Goal: Task Accomplishment & Management: Complete application form

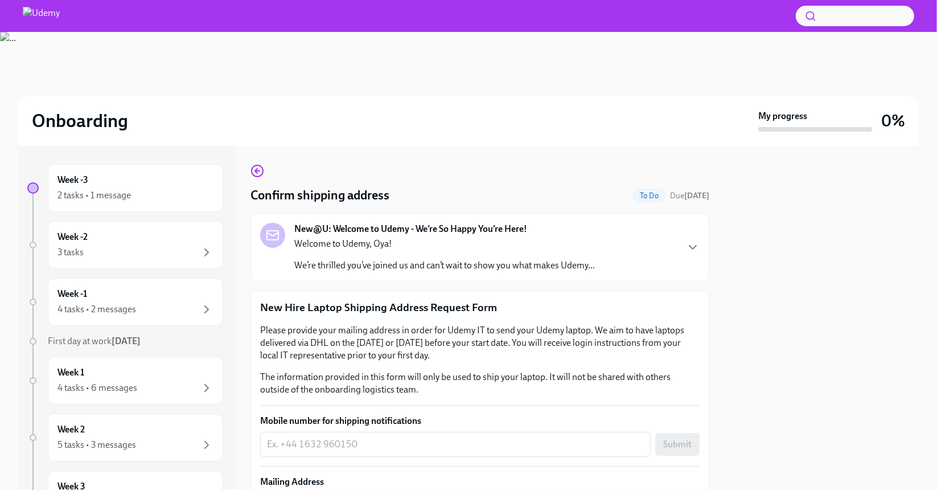
click at [686, 244] on icon "button" at bounding box center [693, 247] width 14 height 14
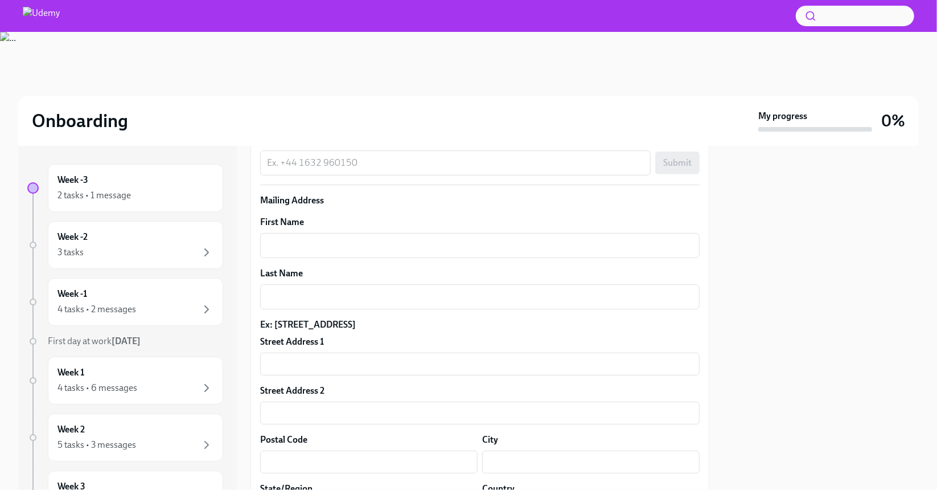
scroll to position [626, 0]
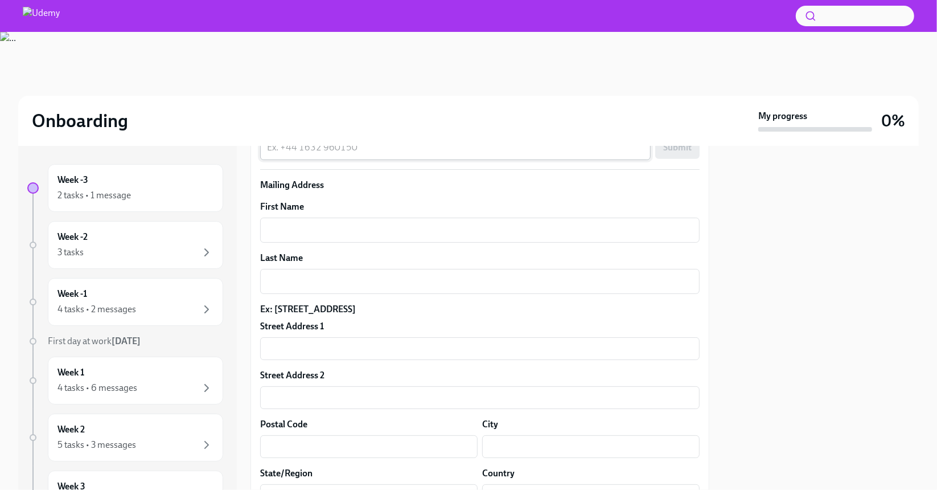
click at [384, 154] on textarea "Mobile number for shipping notifications" at bounding box center [455, 148] width 377 height 14
type textarea "[PHONE_NUMBER]"
click at [676, 153] on span "Submit" at bounding box center [677, 147] width 28 height 11
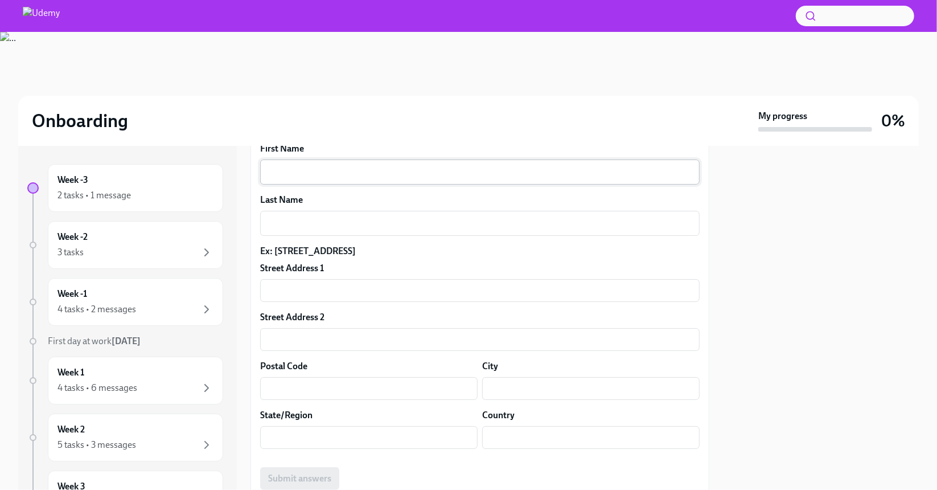
scroll to position [683, 0]
click at [335, 180] on textarea "First Name" at bounding box center [480, 173] width 426 height 14
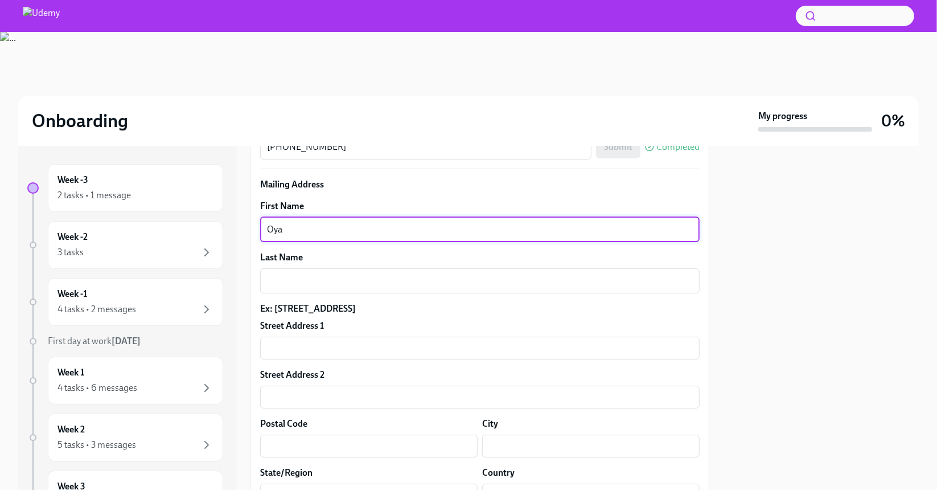
scroll to position [620, 0]
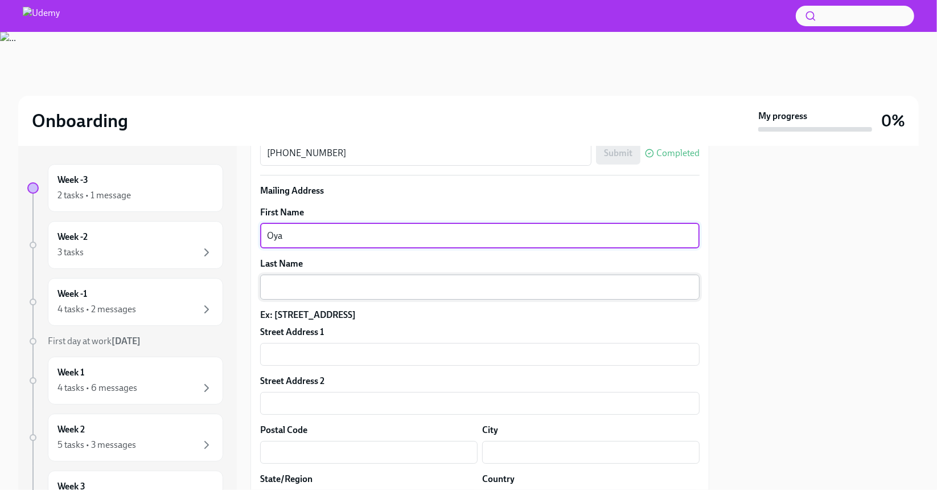
type textarea "Oya"
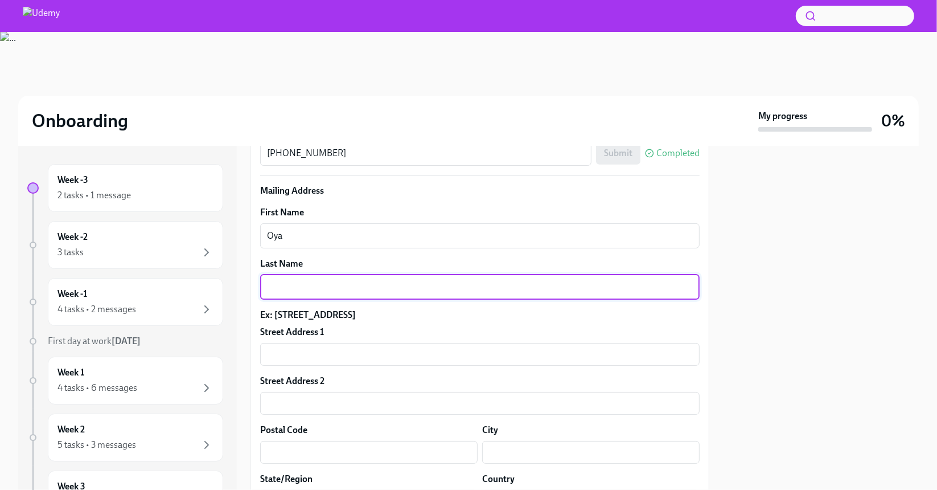
click at [306, 294] on textarea "Last Name" at bounding box center [480, 287] width 426 height 14
type textarea "Dervis"
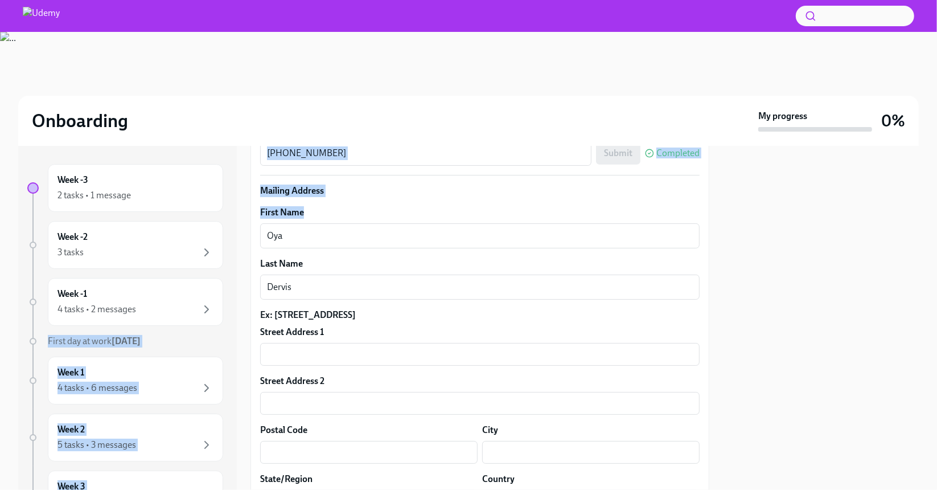
drag, startPoint x: 310, startPoint y: 311, endPoint x: 240, endPoint y: 297, distance: 71.6
click at [240, 297] on div "Week -3 2 tasks • 1 message Week -2 3 tasks Week -1 4 tasks • 2 messages First …" at bounding box center [468, 318] width 901 height 344
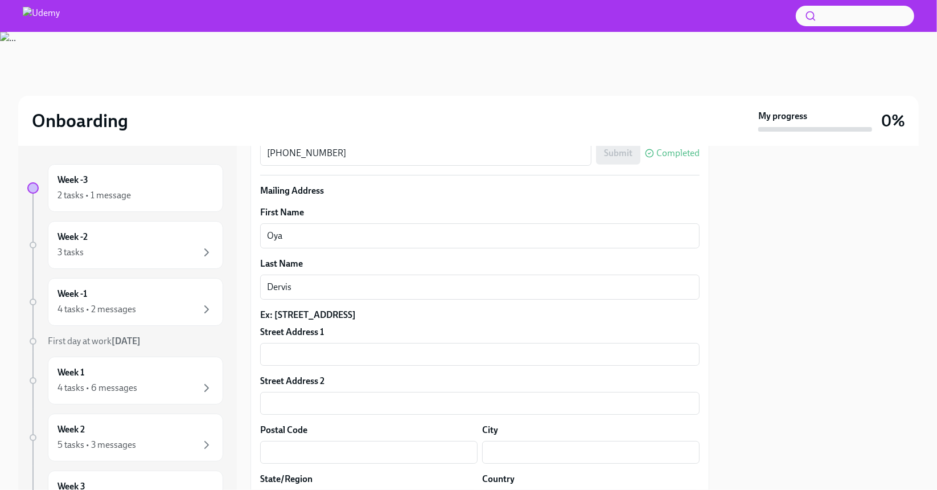
drag, startPoint x: 332, startPoint y: 338, endPoint x: 327, endPoint y: 326, distance: 12.3
click at [332, 337] on div "First Name Oya x ​ Last Name Dervis x ​ Ex: [STREET_ADDRESS][GEOGRAPHIC_DATA] A…" at bounding box center [479, 379] width 439 height 347
click at [324, 242] on textarea "Oya" at bounding box center [480, 236] width 426 height 14
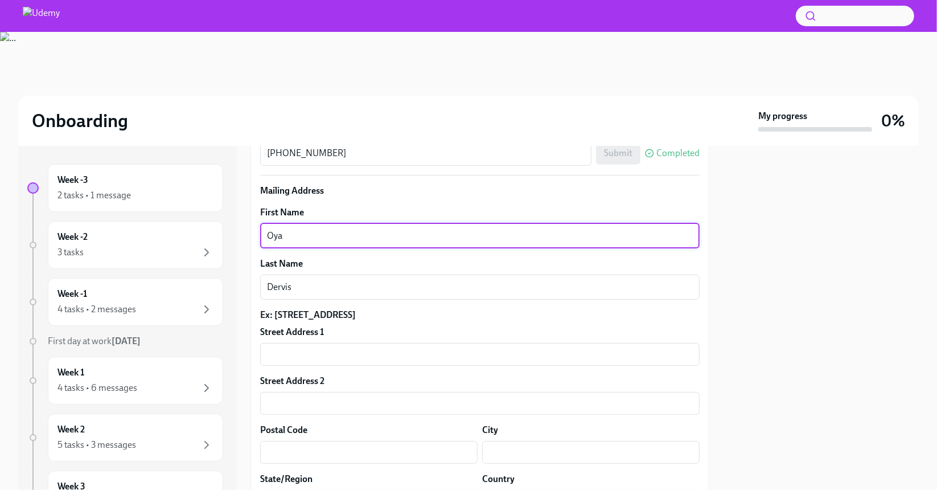
click at [324, 242] on textarea "Oya" at bounding box center [480, 236] width 426 height 14
paste textarea "MYPUP OYATR"
type textarea "MYPUP OYATR"
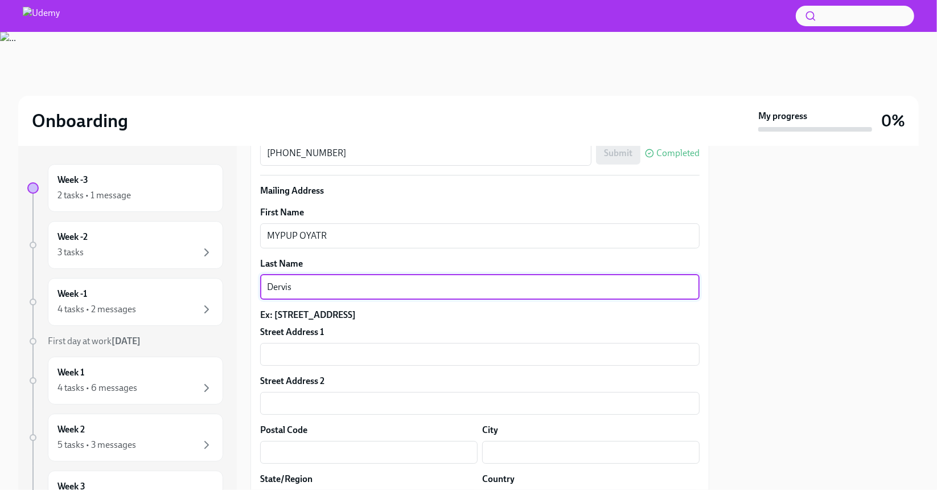
click at [304, 294] on textarea "Dervis" at bounding box center [480, 287] width 426 height 14
paste textarea "KGZTAJ"
type textarea "KGZTAJ"
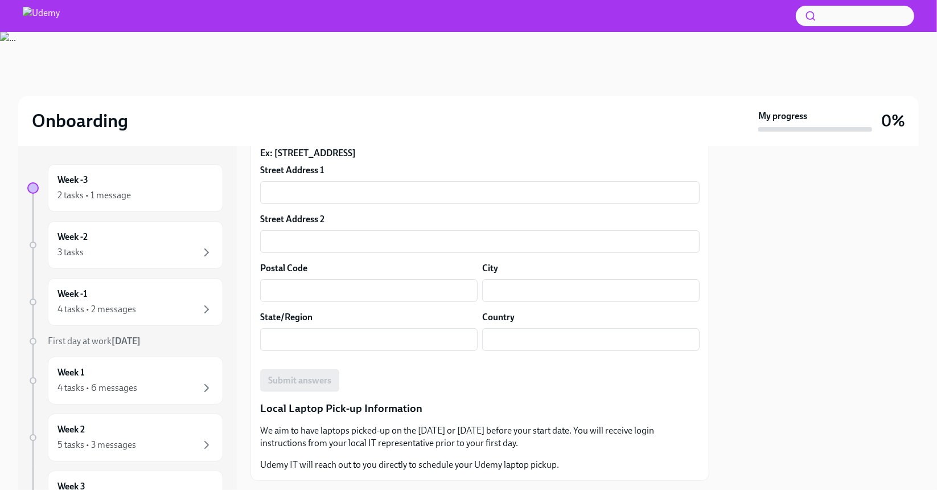
scroll to position [791, 0]
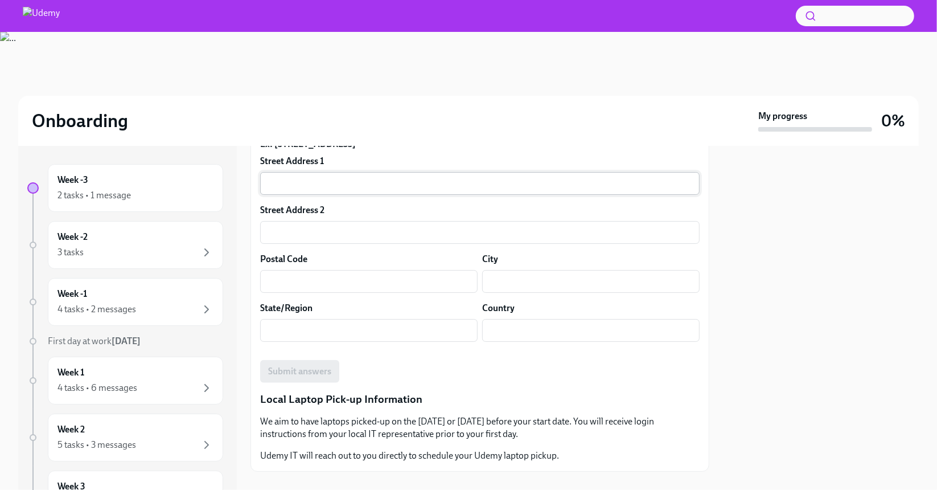
click at [318, 195] on input "text" at bounding box center [479, 183] width 439 height 23
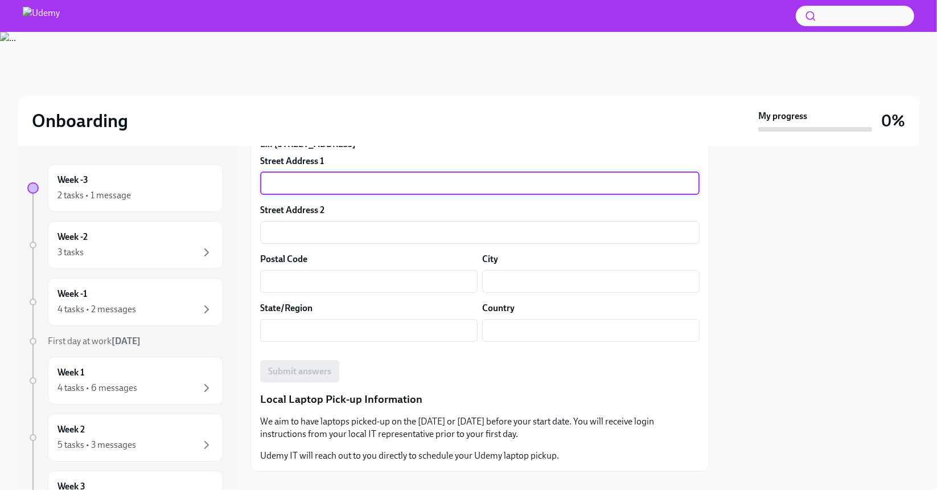
paste input "Argus House 1–9 Blackpitts"
type input "Argus House 1–9 Blackpitts"
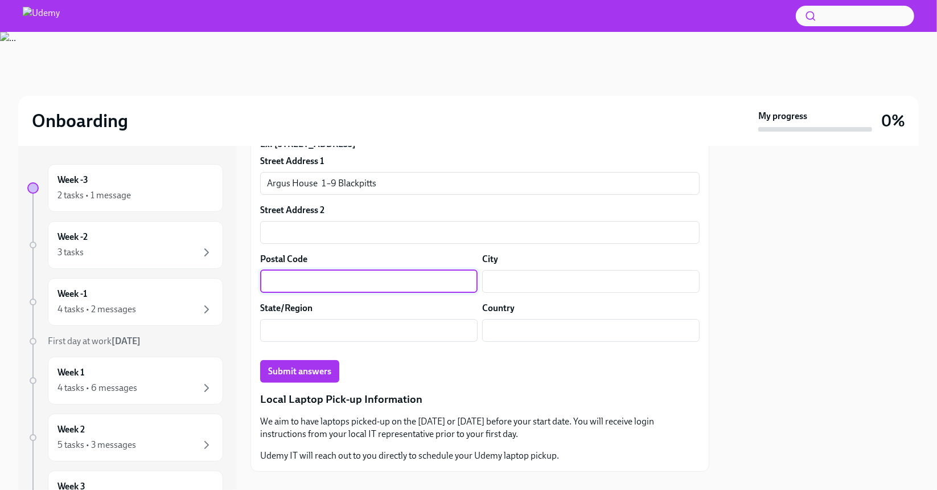
click at [314, 293] on input "text" at bounding box center [368, 281] width 217 height 23
paste input "D08 CTX3"
type input "D08 CTX3"
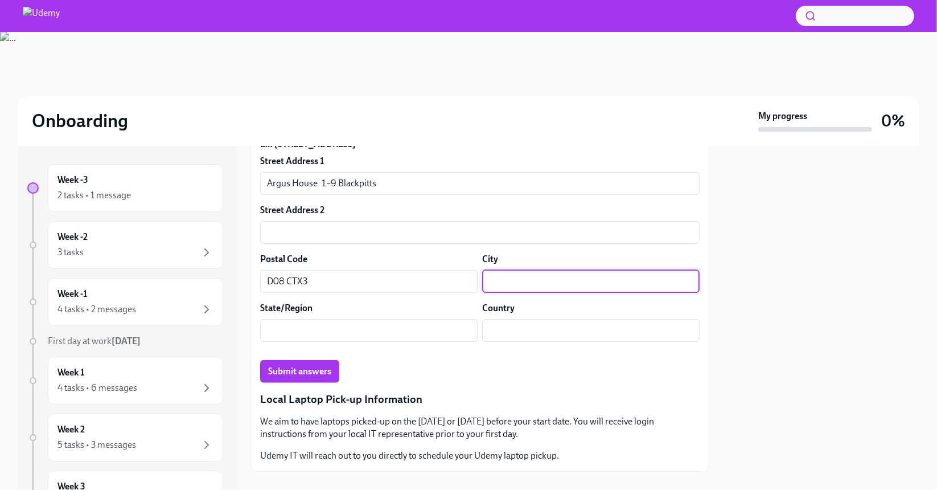
click at [528, 293] on input "text" at bounding box center [590, 281] width 217 height 23
paste input "[GEOGRAPHIC_DATA] 8"
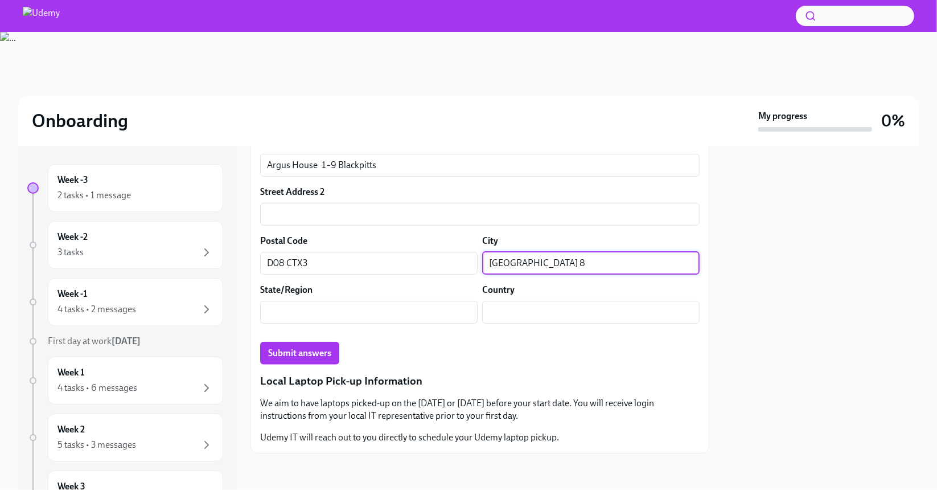
scroll to position [891, 0]
type input "[GEOGRAPHIC_DATA] 8"
click at [313, 354] on span "Submit answers" at bounding box center [299, 352] width 63 height 11
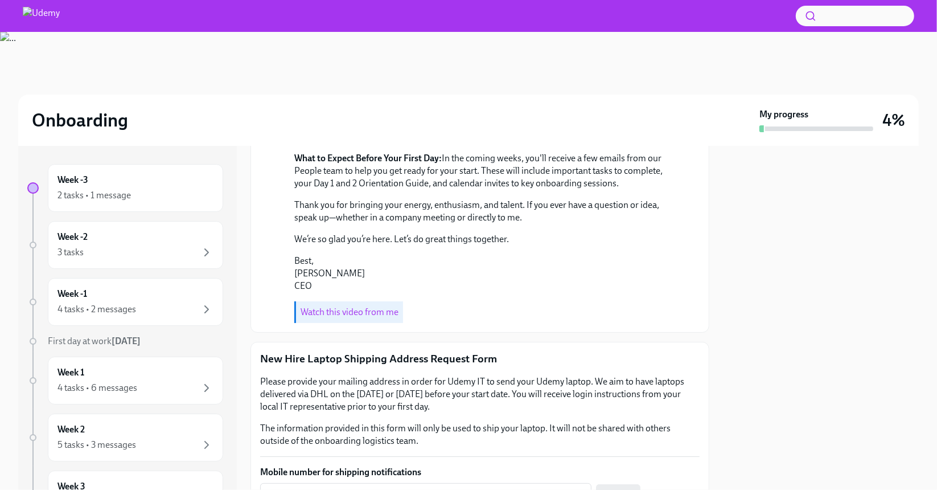
scroll to position [285, 0]
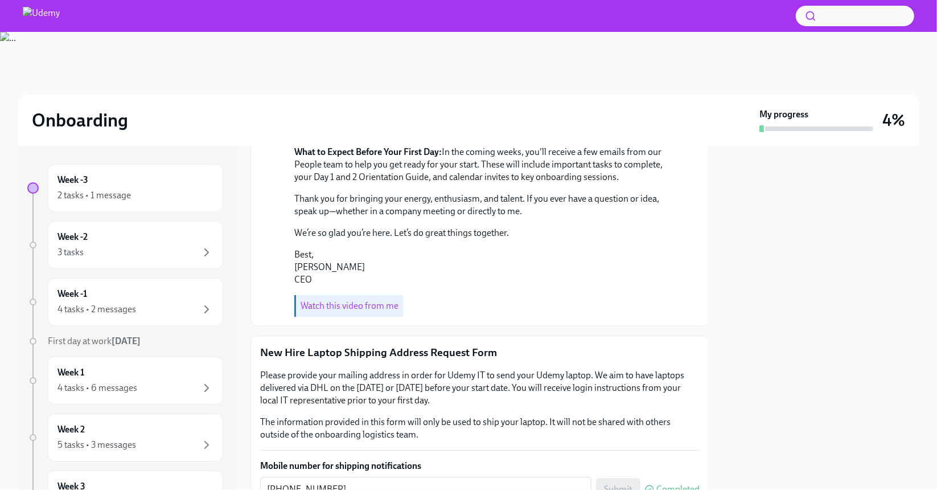
click at [353, 311] on link "Watch this video from me" at bounding box center [350, 305] width 98 height 11
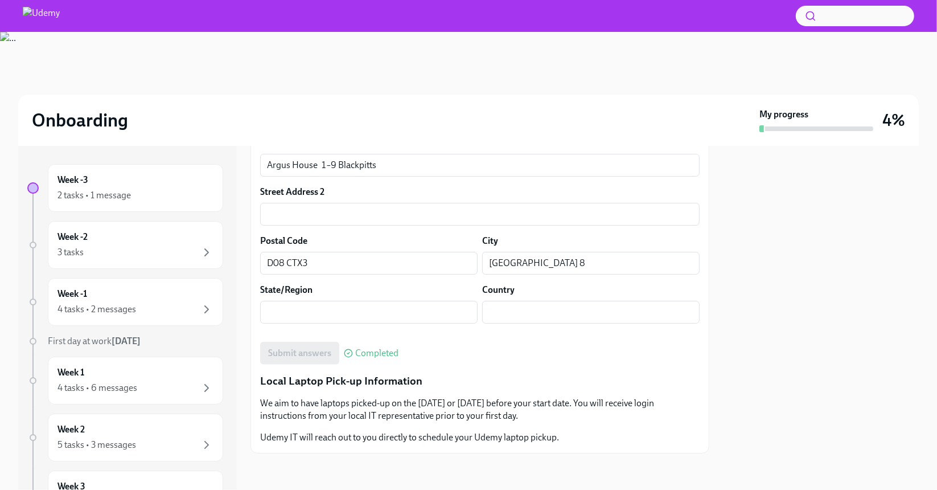
scroll to position [891, 0]
click at [105, 242] on div "Week -2 3 tasks" at bounding box center [135, 245] width 156 height 28
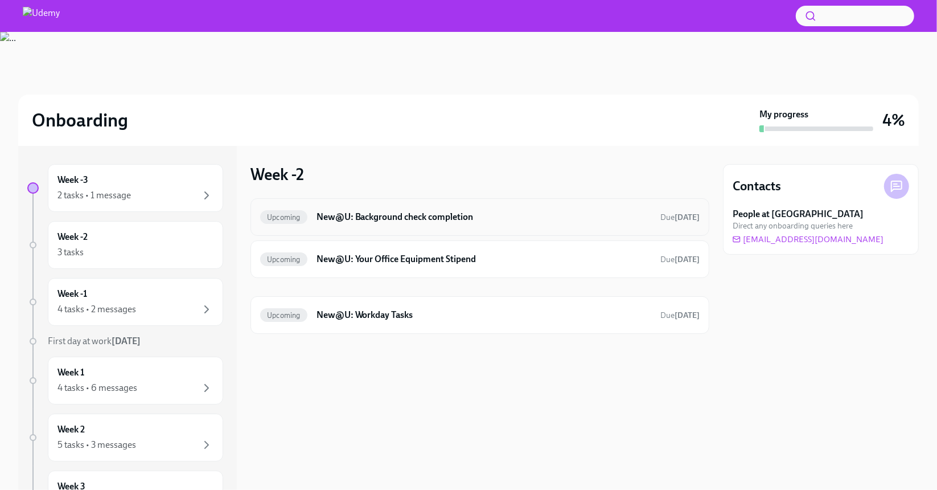
click at [411, 212] on h6 "New@U: Background check completion" at bounding box center [483, 217] width 335 height 13
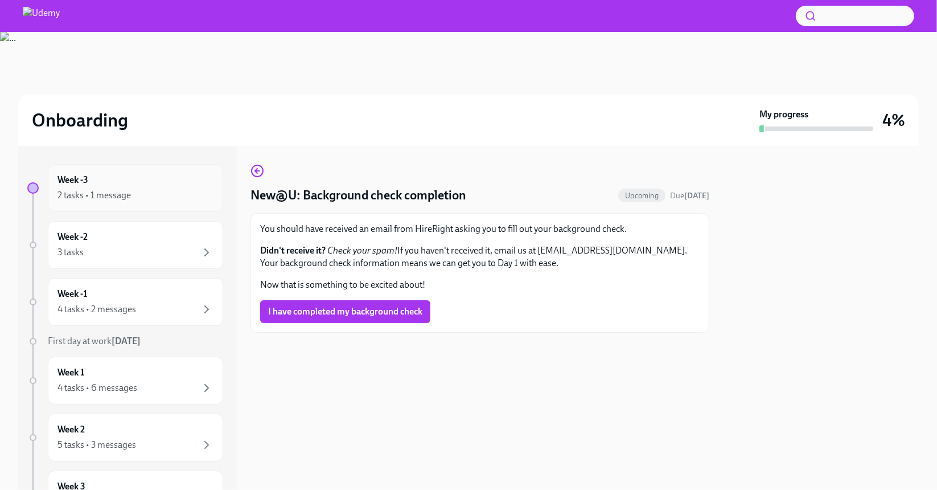
click at [90, 195] on div "2 tasks • 1 message" at bounding box center [93, 195] width 73 height 13
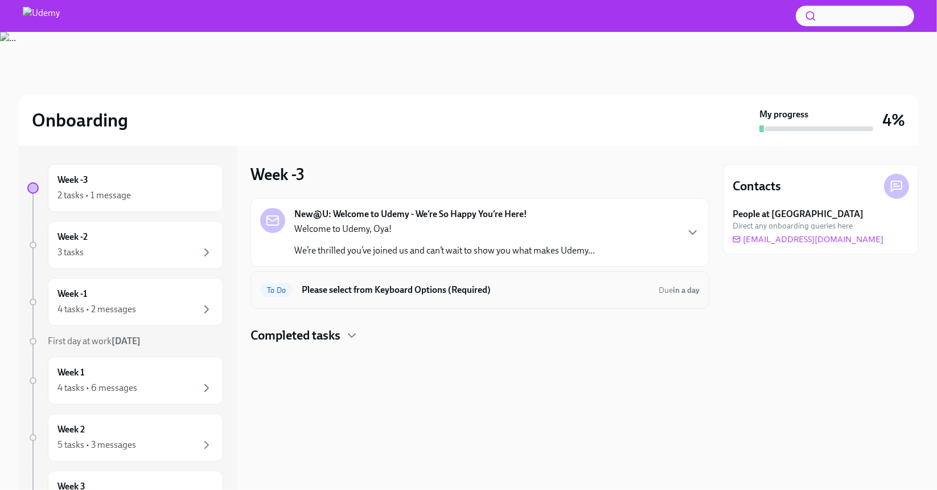
click at [359, 293] on h6 "Please select from Keyboard Options (Required)" at bounding box center [476, 289] width 348 height 13
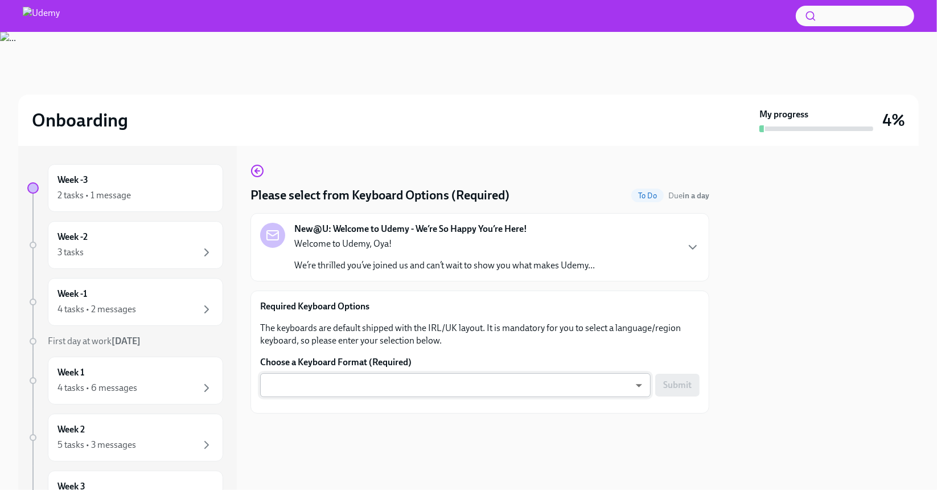
click at [475, 390] on body "Onboarding My progress 4% Week -3 2 tasks • 1 message Week -2 3 tasks Week -1 4…" at bounding box center [468, 245] width 937 height 490
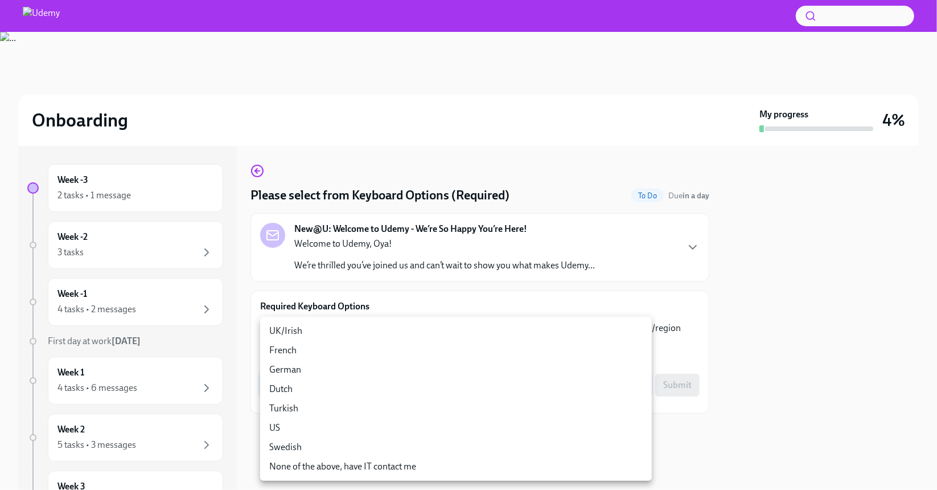
click at [333, 425] on li "US" at bounding box center [456, 427] width 392 height 19
type input "QEx5iliLz"
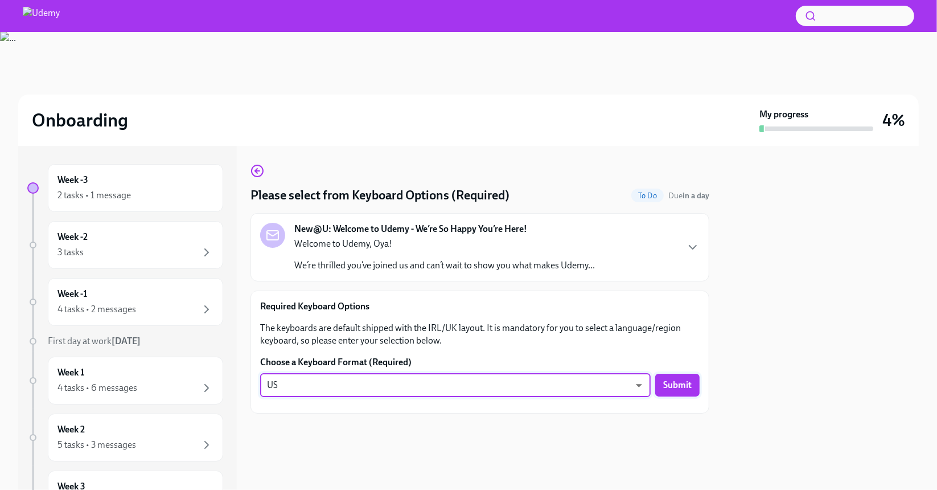
click at [677, 382] on span "Submit" at bounding box center [677, 384] width 28 height 11
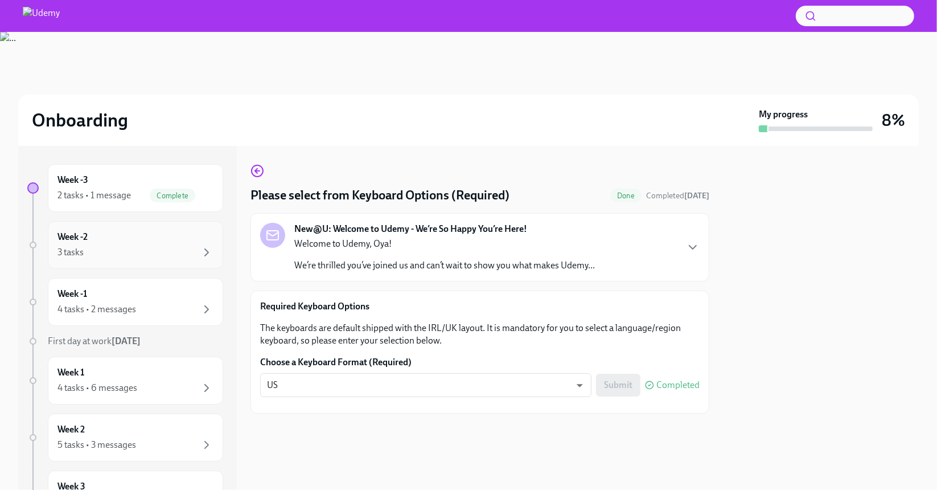
click at [122, 250] on div "3 tasks" at bounding box center [135, 252] width 156 height 14
